Goal: Task Accomplishment & Management: Use online tool/utility

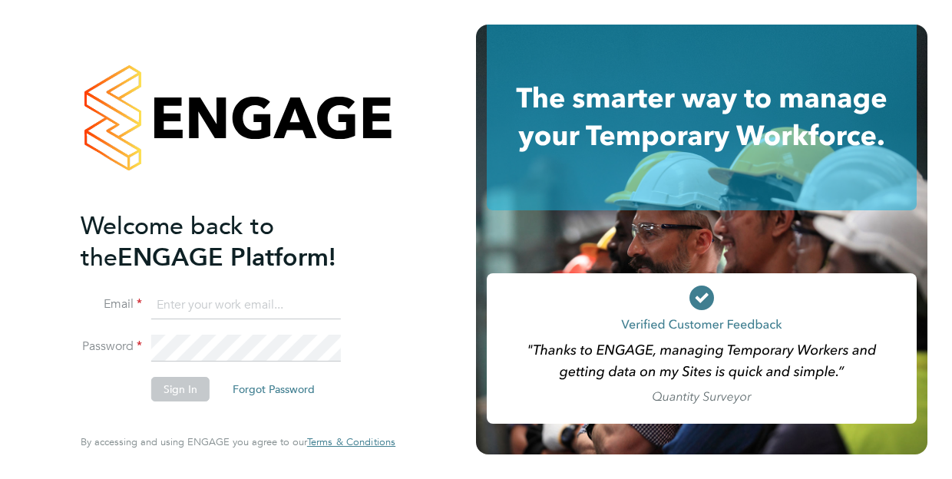
type input "[EMAIL_ADDRESS][PERSON_NAME][PERSON_NAME][DOMAIN_NAME]"
click at [178, 391] on button "Sign In" at bounding box center [180, 389] width 58 height 25
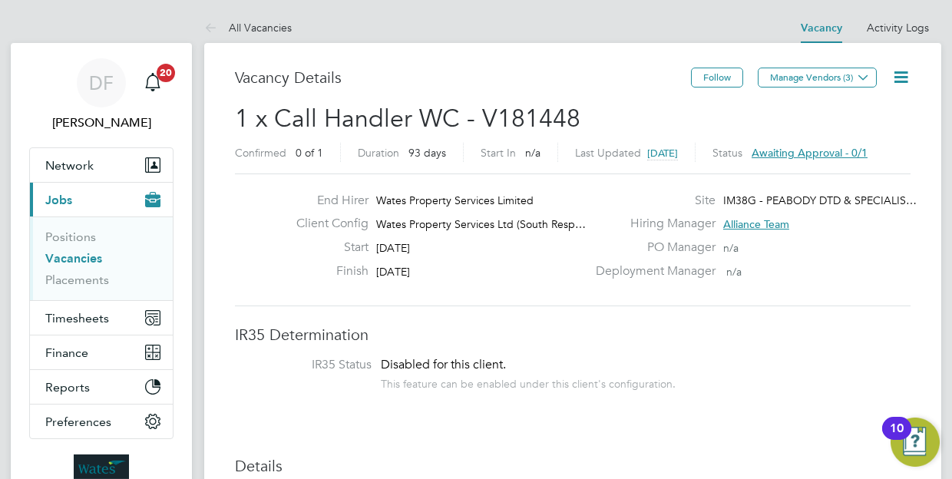
click at [903, 73] on icon at bounding box center [901, 77] width 19 height 19
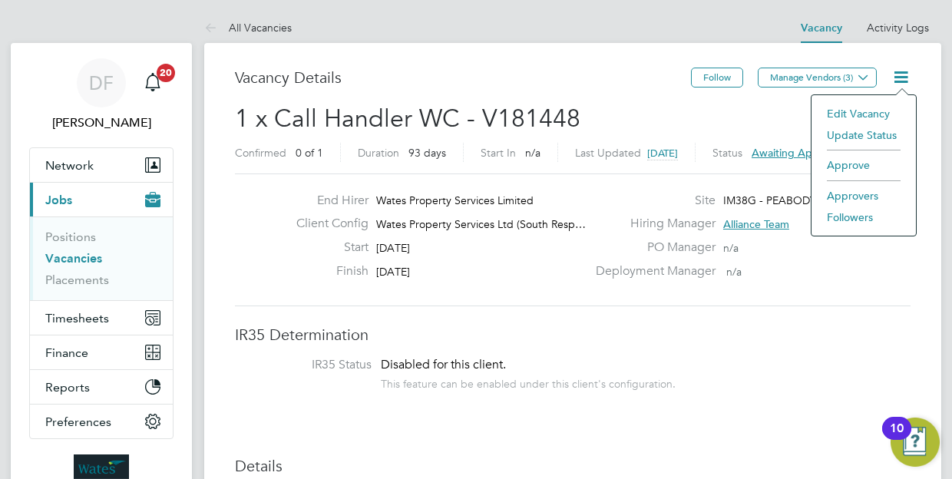
click at [874, 163] on li "Approve" at bounding box center [864, 165] width 89 height 22
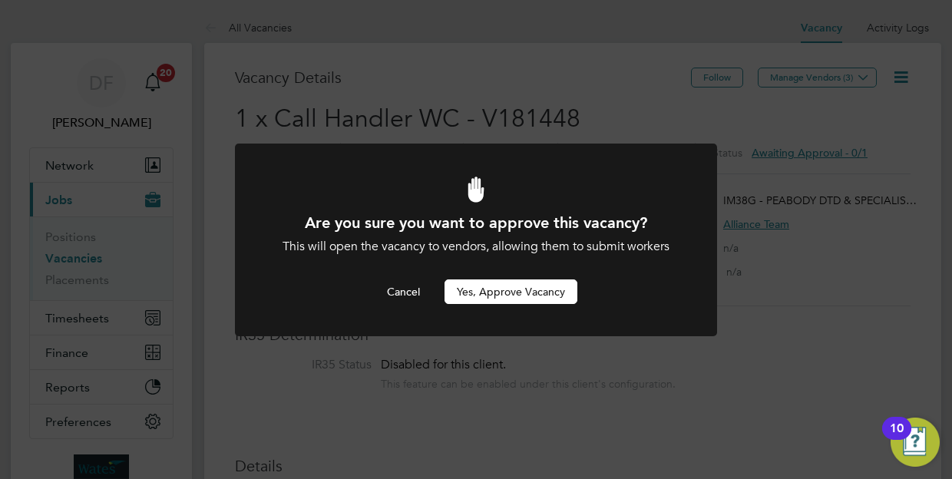
click at [505, 299] on button "Yes, Approve Vacancy" at bounding box center [511, 292] width 133 height 25
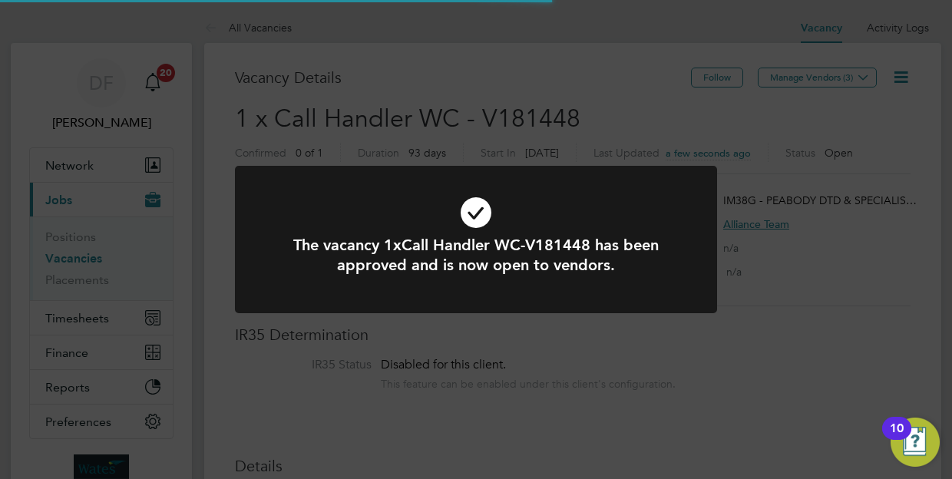
scroll to position [27, 240]
